Goal: Task Accomplishment & Management: Complete application form

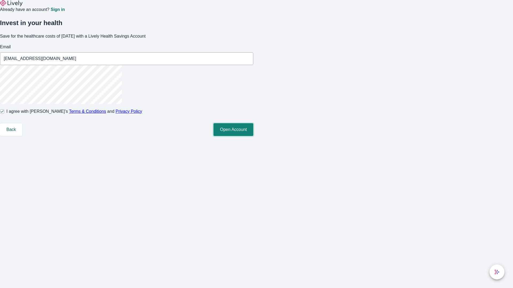
click at [253, 136] on button "Open Account" at bounding box center [233, 129] width 40 height 13
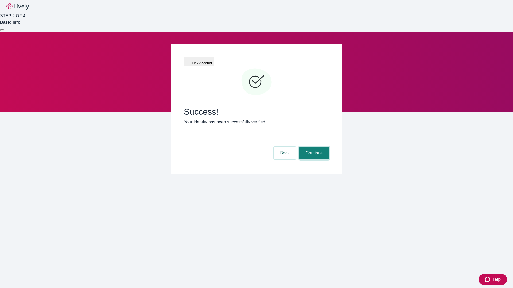
click at [313, 147] on button "Continue" at bounding box center [314, 153] width 30 height 13
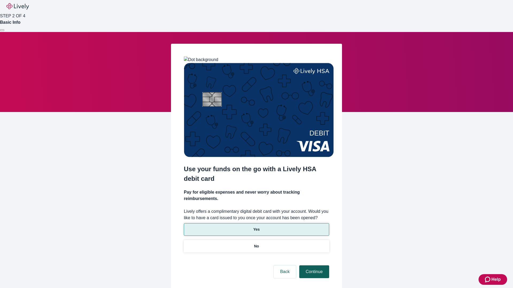
click at [256, 227] on p "Yes" at bounding box center [256, 230] width 6 height 6
click at [313, 266] on button "Continue" at bounding box center [314, 272] width 30 height 13
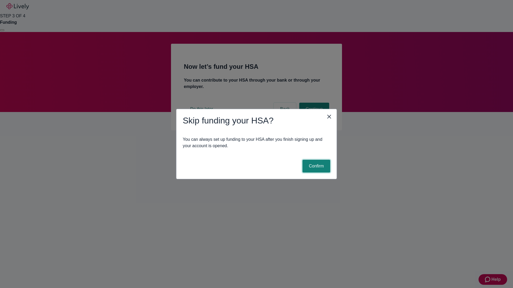
click at [315, 166] on button "Confirm" at bounding box center [316, 166] width 28 height 13
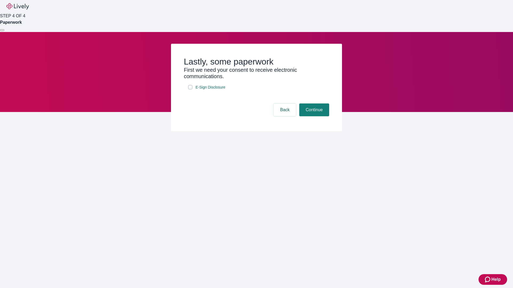
click at [190, 89] on input "E-Sign Disclosure" at bounding box center [190, 87] width 4 height 4
checkbox input "true"
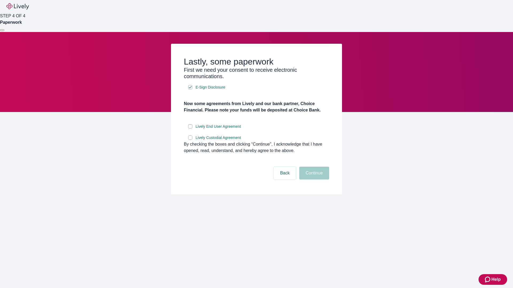
click at [190, 129] on input "Lively End User Agreement" at bounding box center [190, 126] width 4 height 4
checkbox input "true"
click at [190, 140] on input "Lively Custodial Agreement" at bounding box center [190, 138] width 4 height 4
checkbox input "true"
click at [313, 180] on button "Continue" at bounding box center [314, 173] width 30 height 13
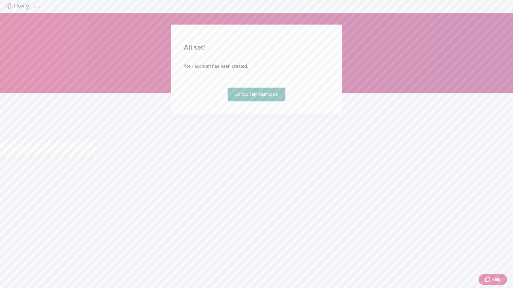
click at [256, 101] on link "Go to Lively dashboard" at bounding box center [256, 94] width 57 height 13
